Goal: Task Accomplishment & Management: Manage account settings

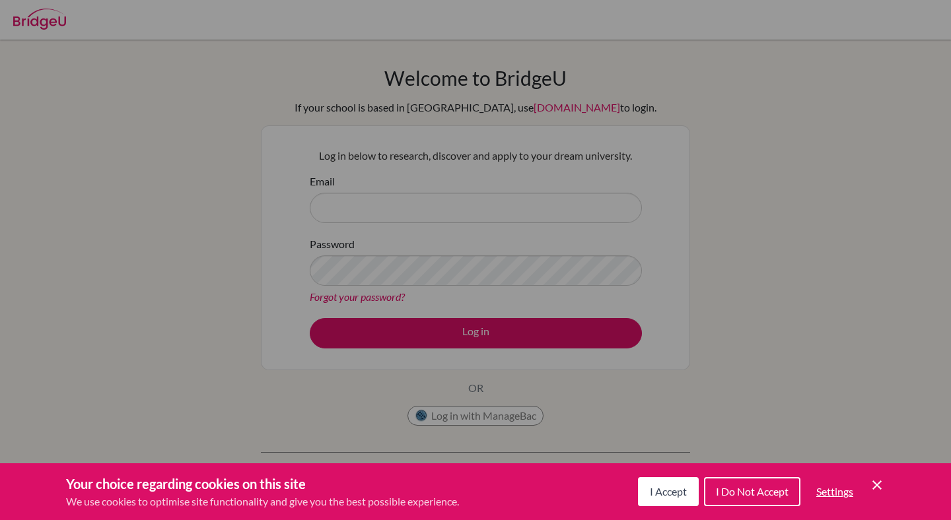
click at [877, 480] on icon "Cookie Control Close Icon" at bounding box center [877, 485] width 16 height 16
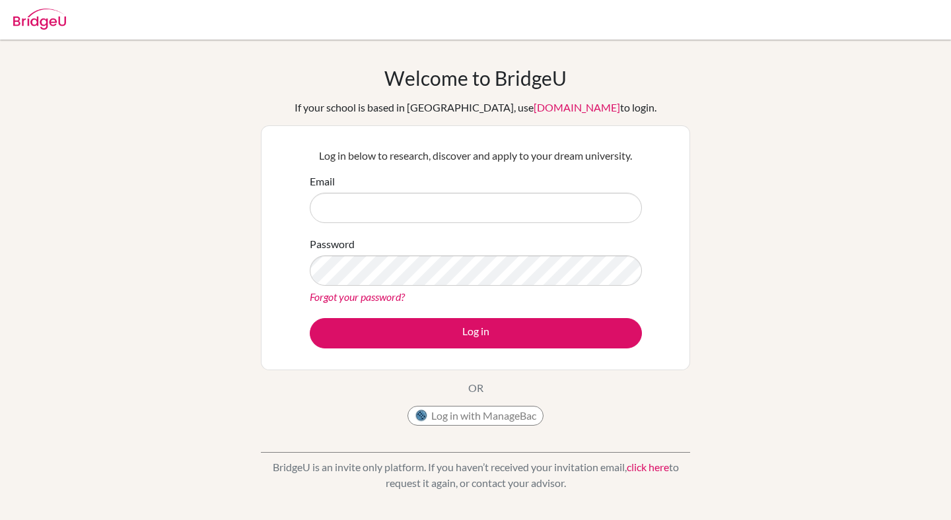
click at [566, 188] on div "Email" at bounding box center [476, 199] width 332 height 50
click at [559, 203] on input "Email" at bounding box center [476, 208] width 332 height 30
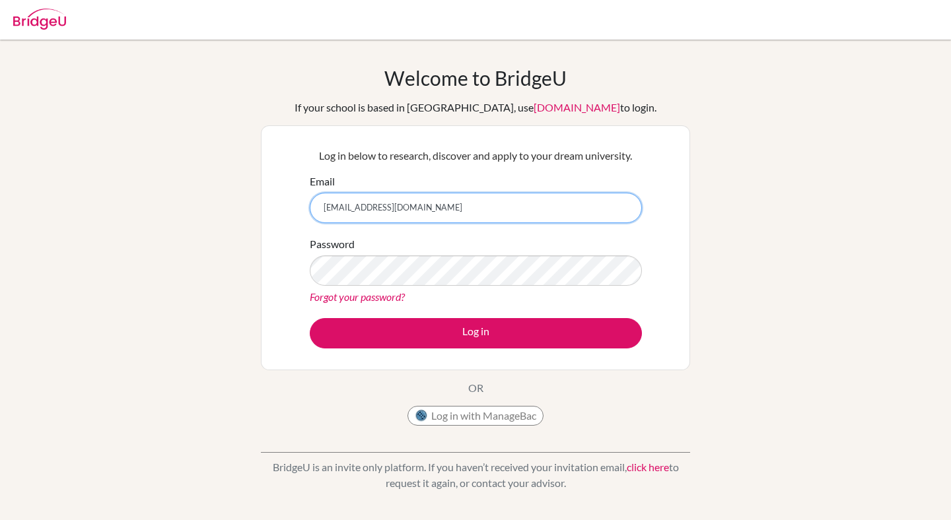
type input "nanaamoabeng.brown@icsghana.info"
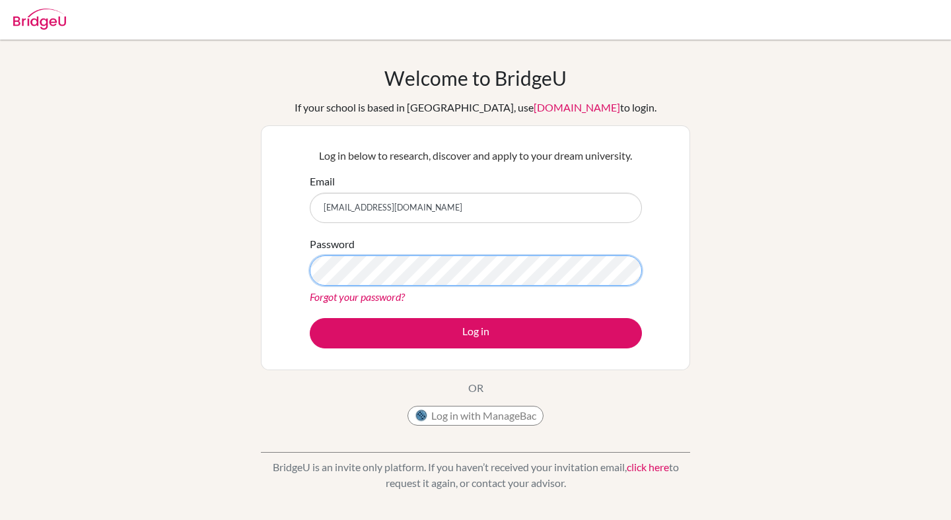
click at [310, 318] on button "Log in" at bounding box center [476, 333] width 332 height 30
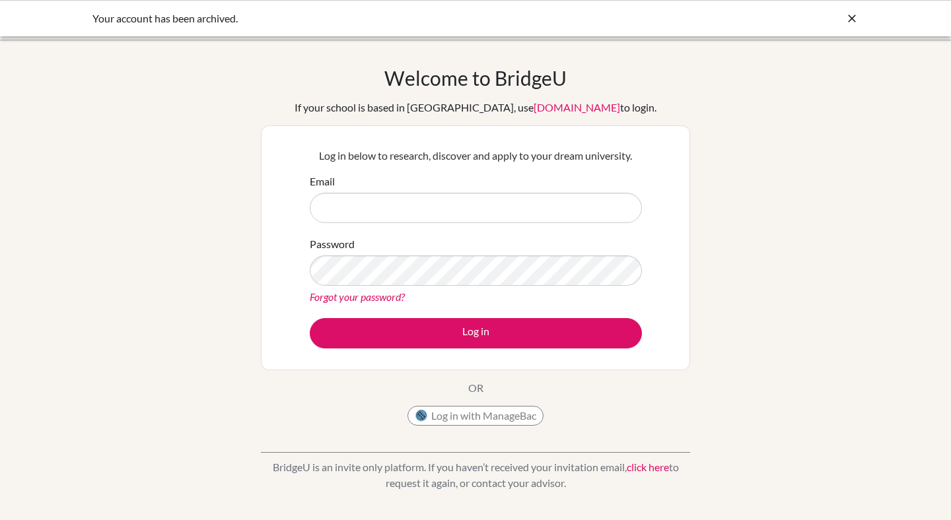
type input "t"
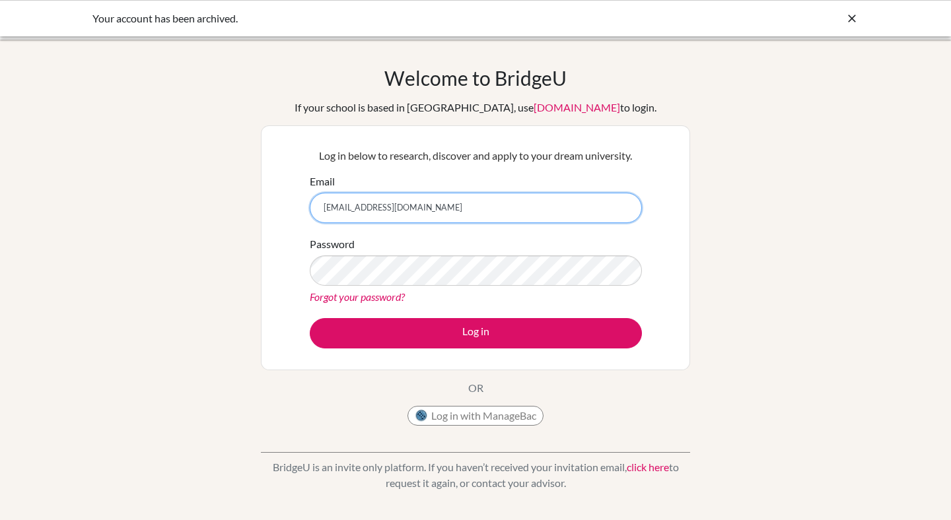
type input "[EMAIL_ADDRESS][DOMAIN_NAME]"
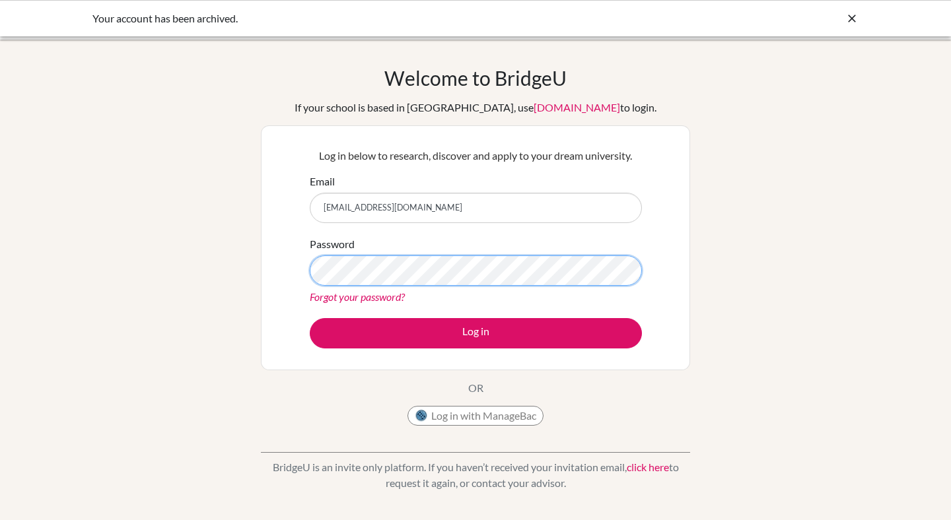
click at [310, 318] on button "Log in" at bounding box center [476, 333] width 332 height 30
type input "[EMAIL_ADDRESS][DOMAIN_NAME]"
click at [310, 318] on button "Log in" at bounding box center [476, 333] width 332 height 30
